Goal: Task Accomplishment & Management: Manage account settings

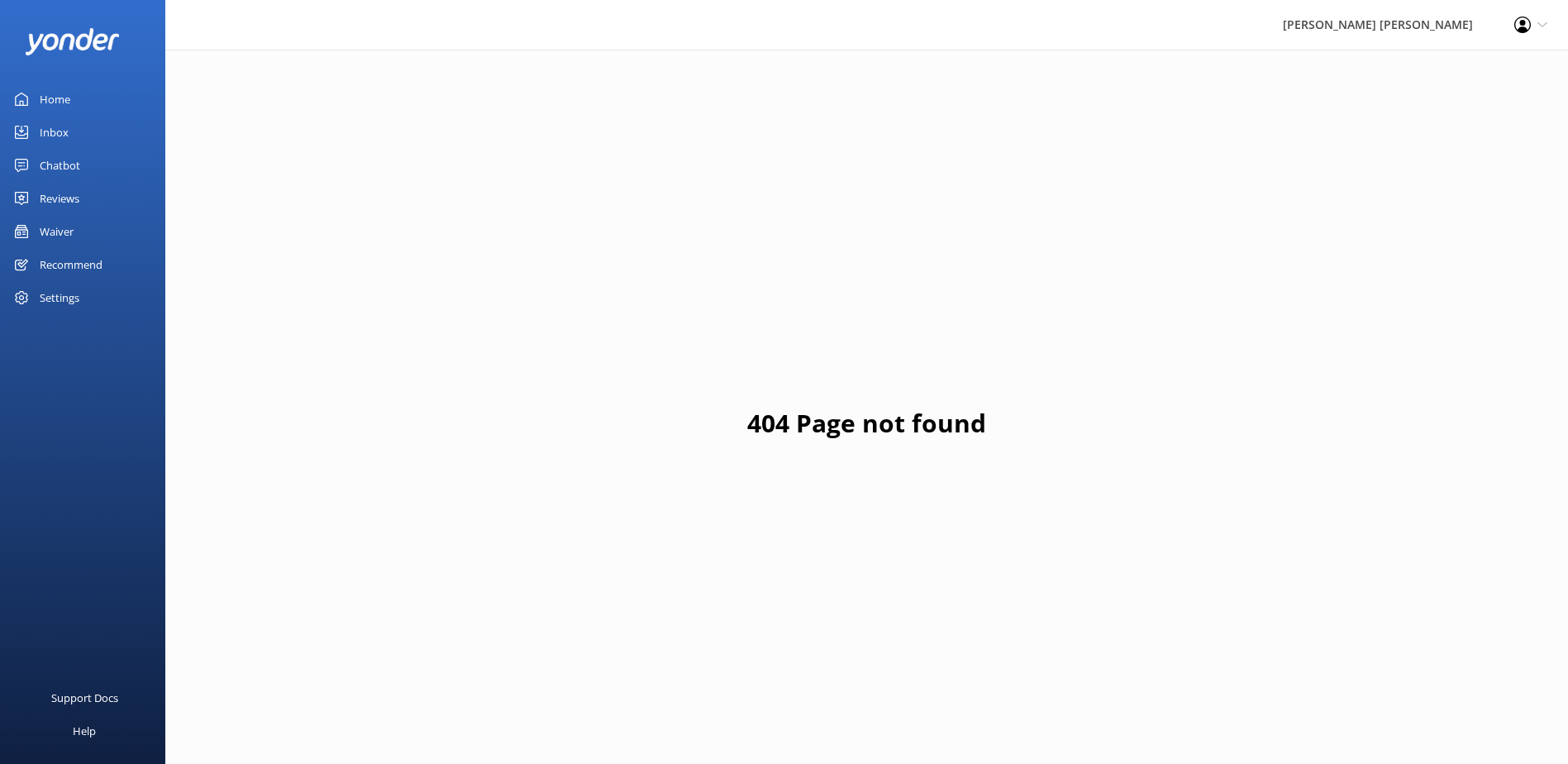
click at [59, 134] on div "Inbox" at bounding box center [54, 132] width 29 height 33
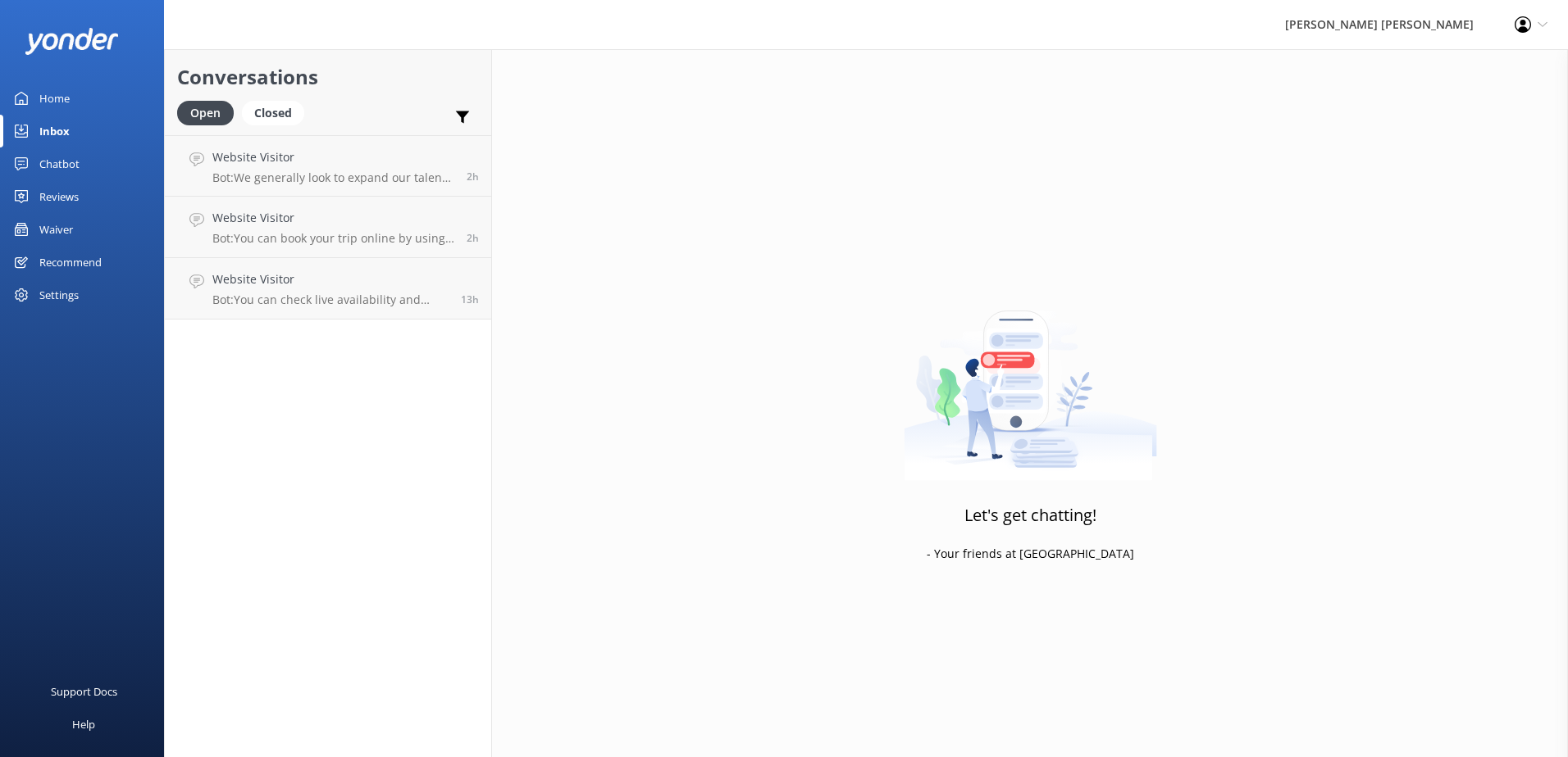
click at [60, 133] on div "Inbox" at bounding box center [55, 131] width 31 height 32
click at [56, 132] on div "Inbox" at bounding box center [55, 131] width 31 height 32
click at [65, 130] on div "Inbox" at bounding box center [55, 131] width 31 height 32
click at [308, 167] on div "Website Visitor Bot: We generally look to expand our talent pool in the lead-up…" at bounding box center [333, 165] width 242 height 35
